Goal: Information Seeking & Learning: Learn about a topic

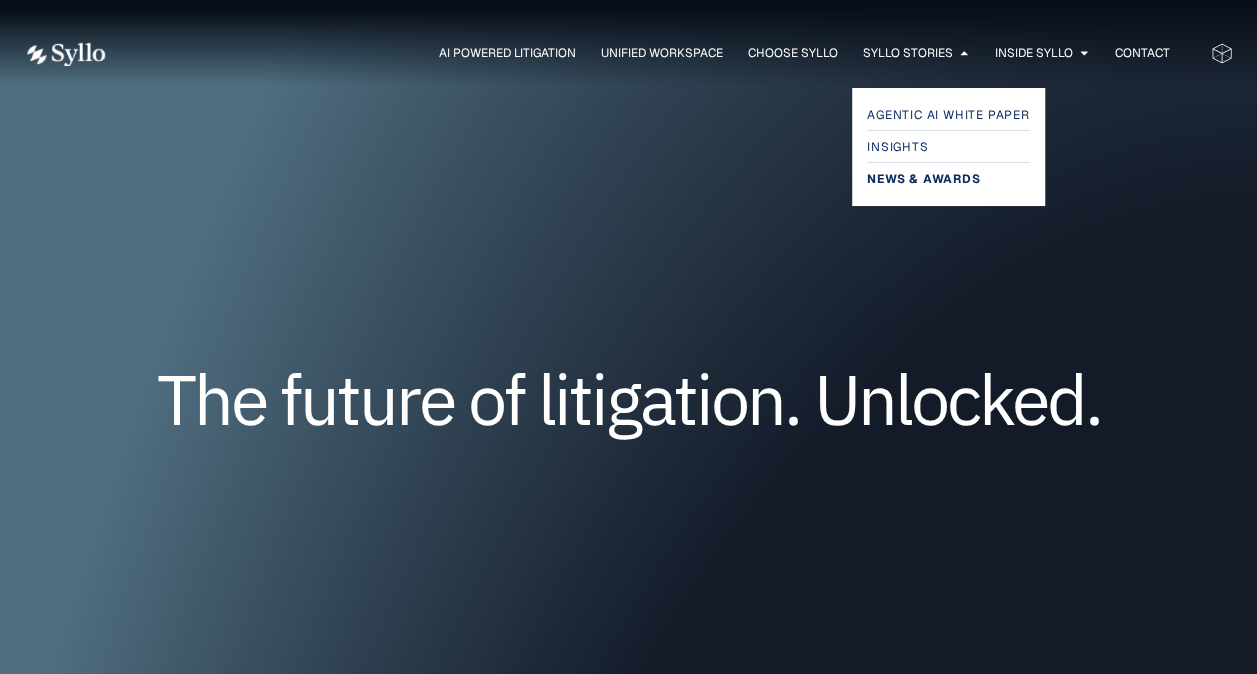
click at [932, 172] on span "News & Awards" at bounding box center [923, 179] width 113 height 24
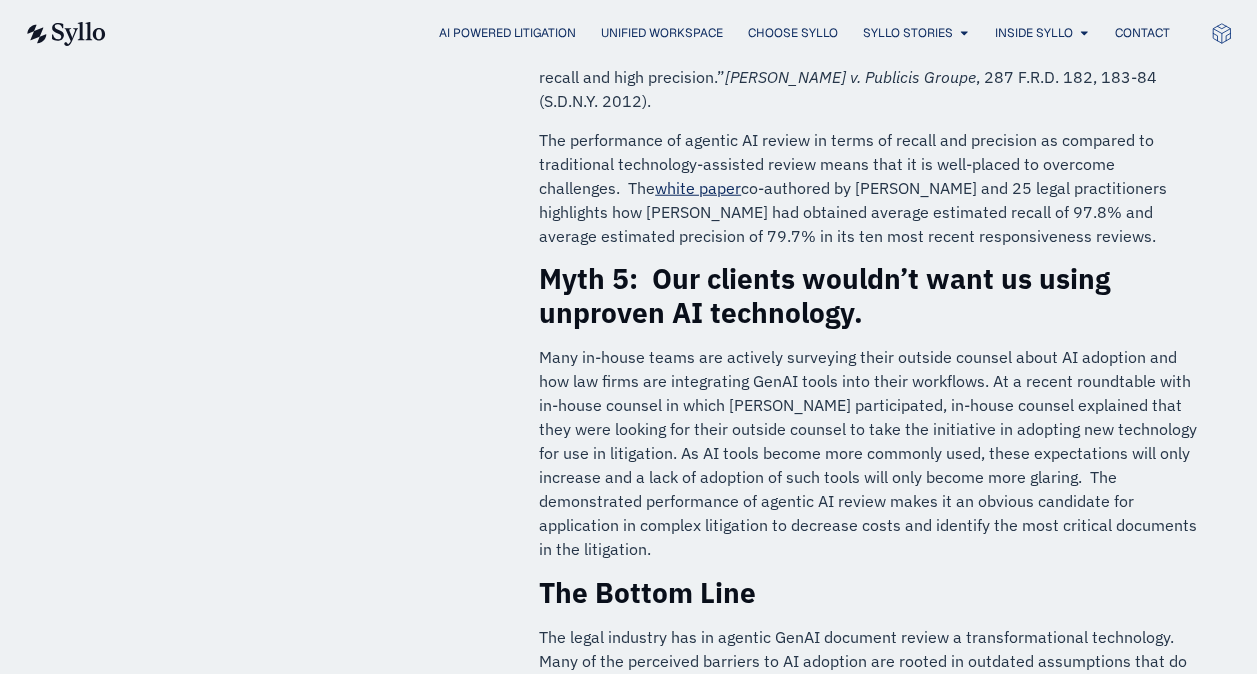
scroll to position [2599, 0]
